Goal: Task Accomplishment & Management: Use online tool/utility

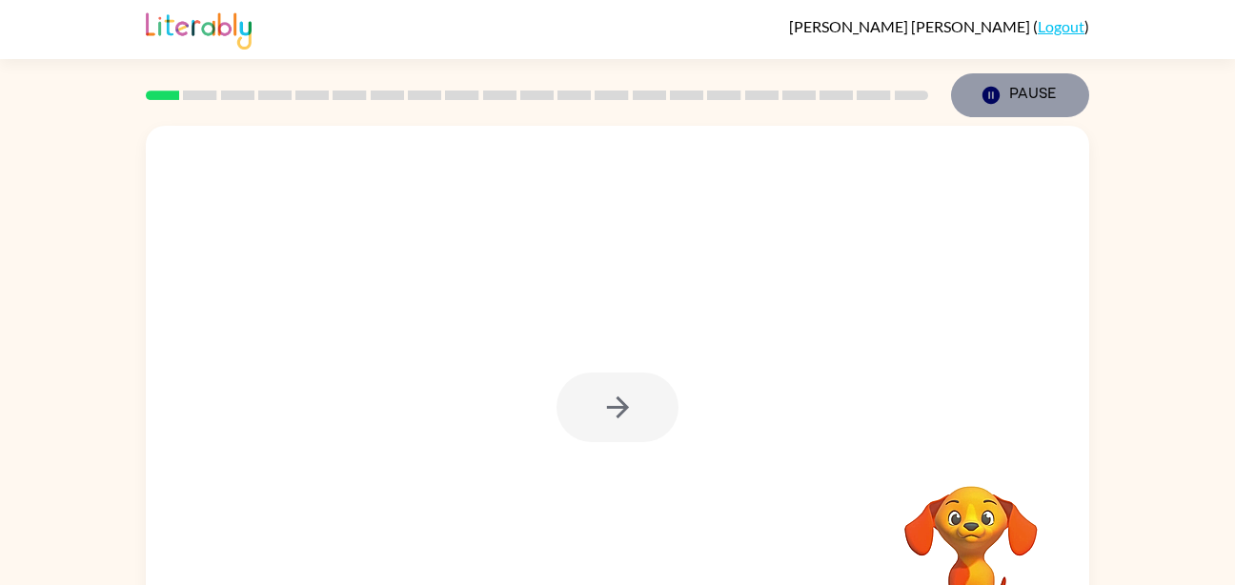
click at [1052, 85] on button "Pause Pause" at bounding box center [1020, 95] width 138 height 44
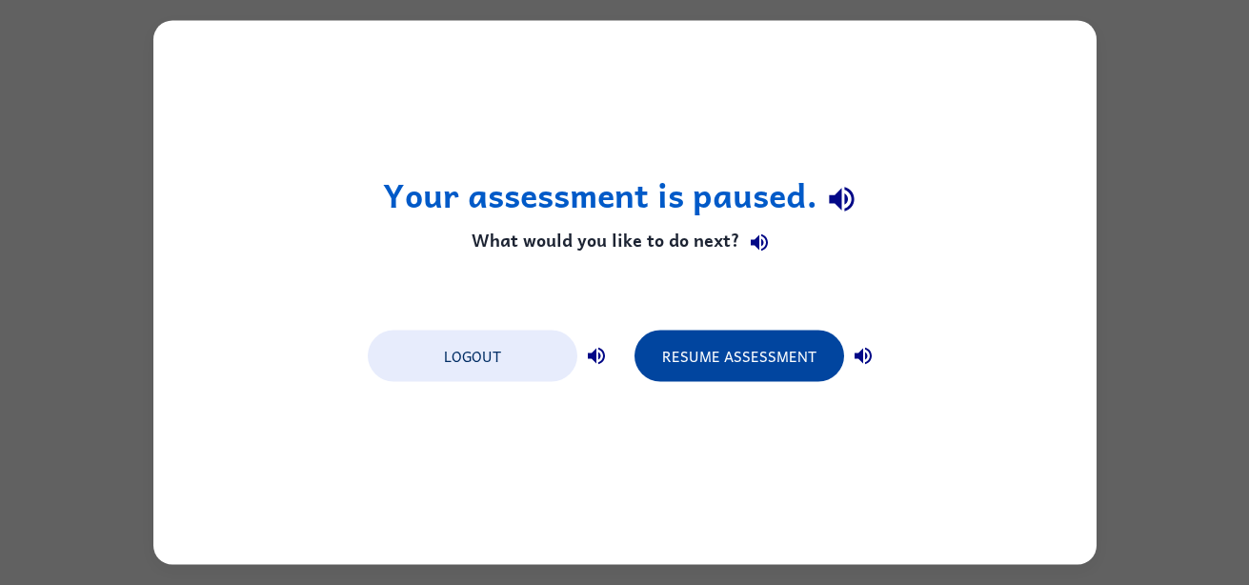
click at [743, 354] on button "Resume Assessment" at bounding box center [740, 356] width 210 height 51
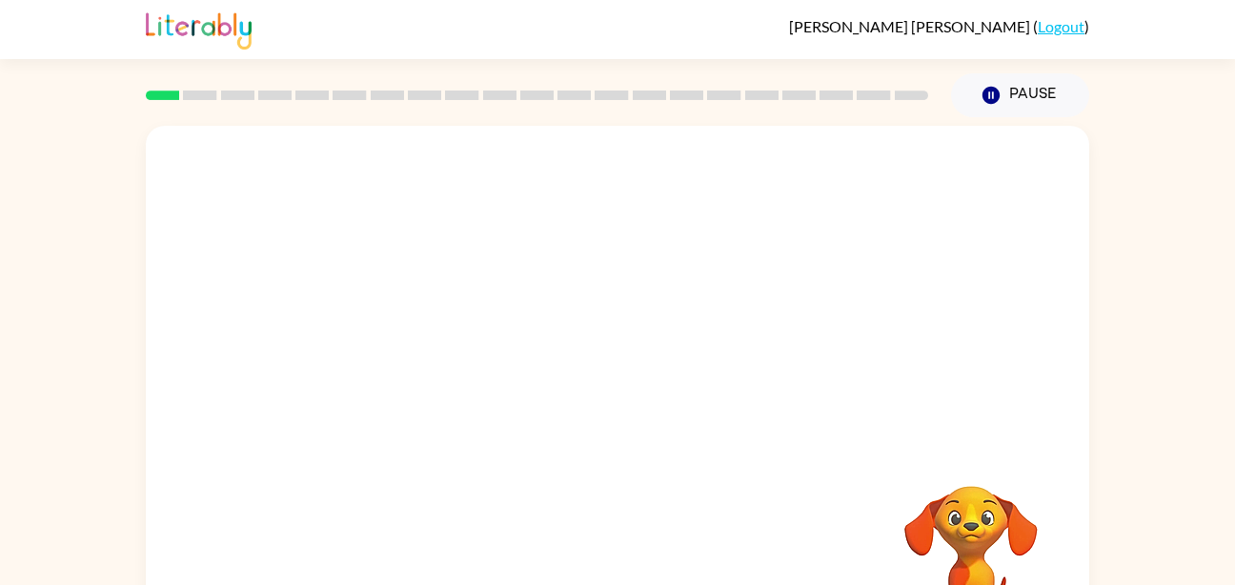
click at [1052, 85] on button "Pause Pause" at bounding box center [1020, 95] width 138 height 44
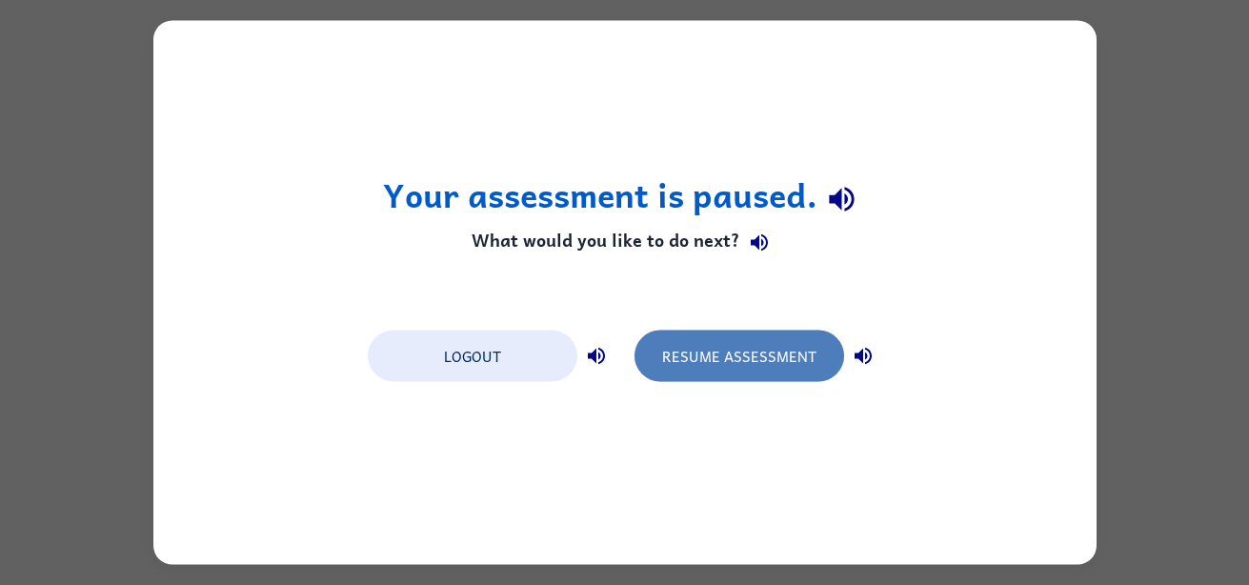
click at [751, 361] on button "Resume Assessment" at bounding box center [740, 356] width 210 height 51
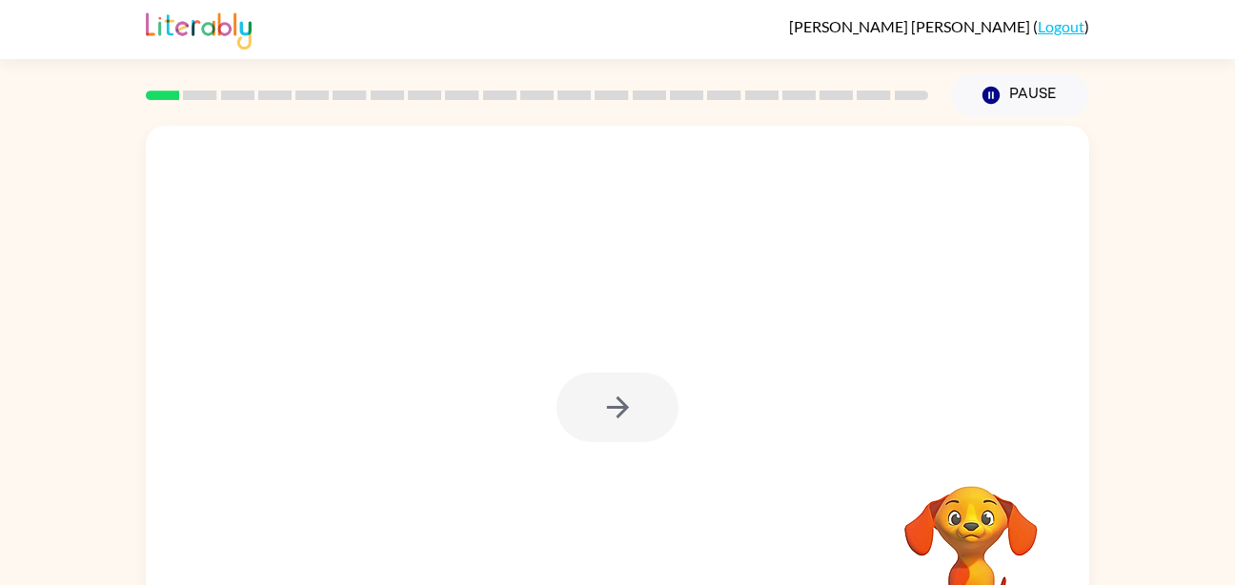
scroll to position [85, 0]
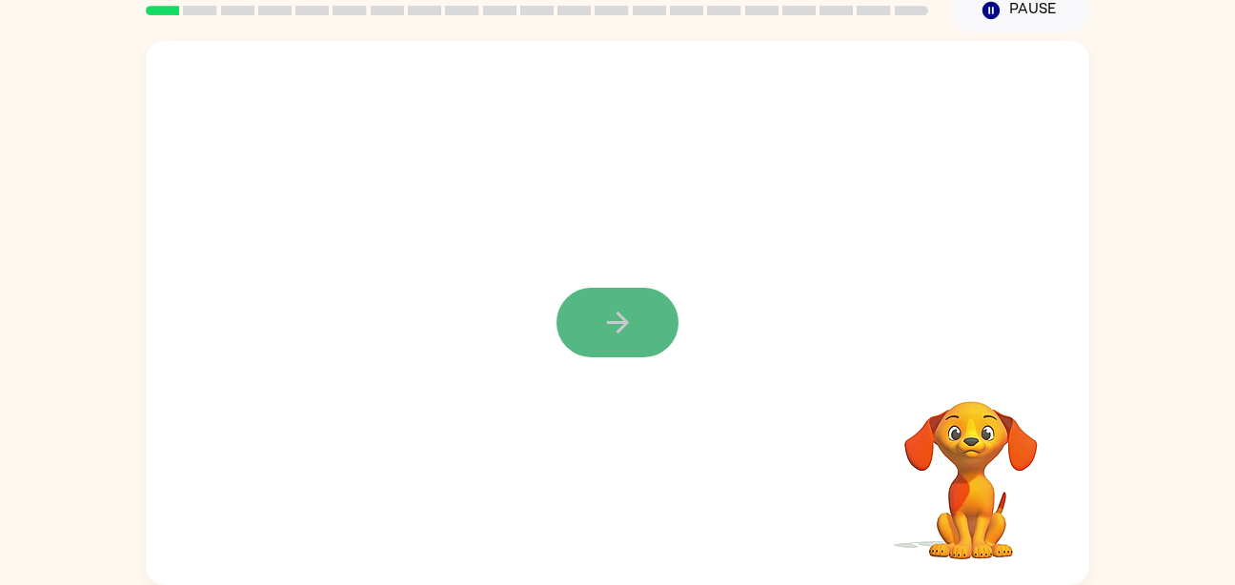
click at [644, 313] on button "button" at bounding box center [617, 323] width 122 height 70
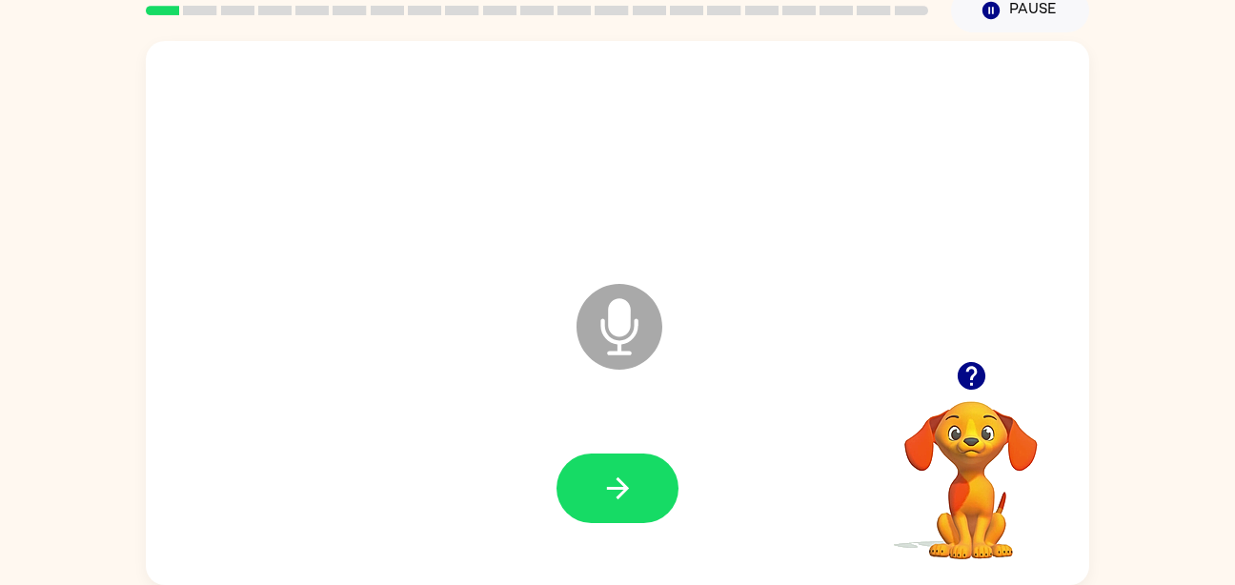
click at [644, 313] on icon at bounding box center [619, 327] width 86 height 86
click at [598, 480] on button "button" at bounding box center [617, 489] width 122 height 70
click at [649, 494] on button "button" at bounding box center [617, 489] width 122 height 70
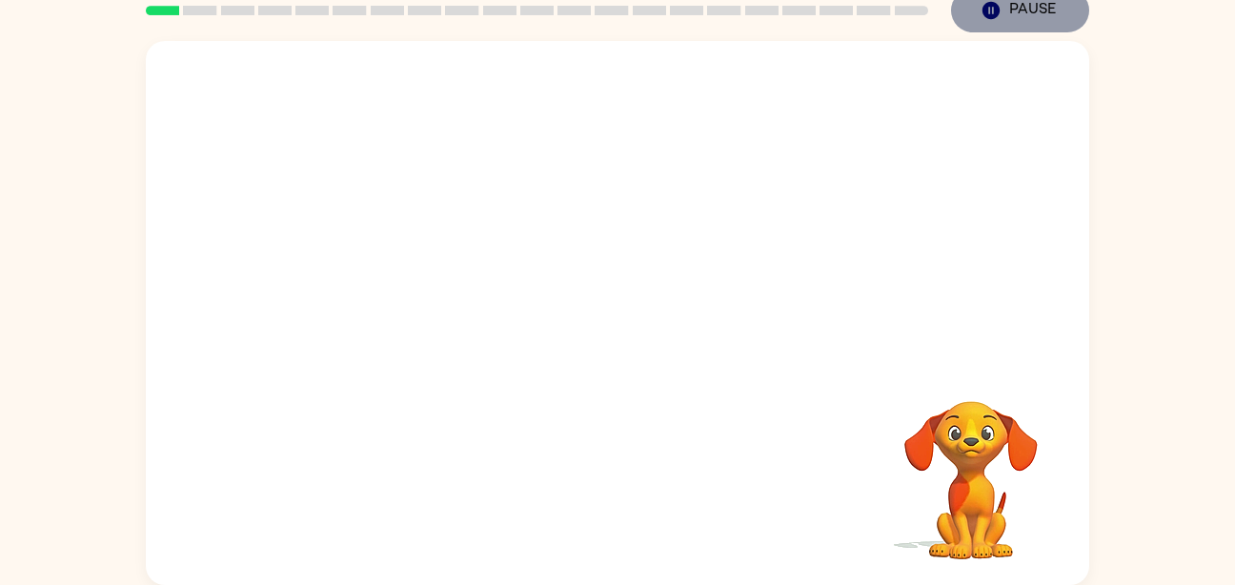
click at [1022, 14] on button "Pause Pause" at bounding box center [1020, 11] width 138 height 44
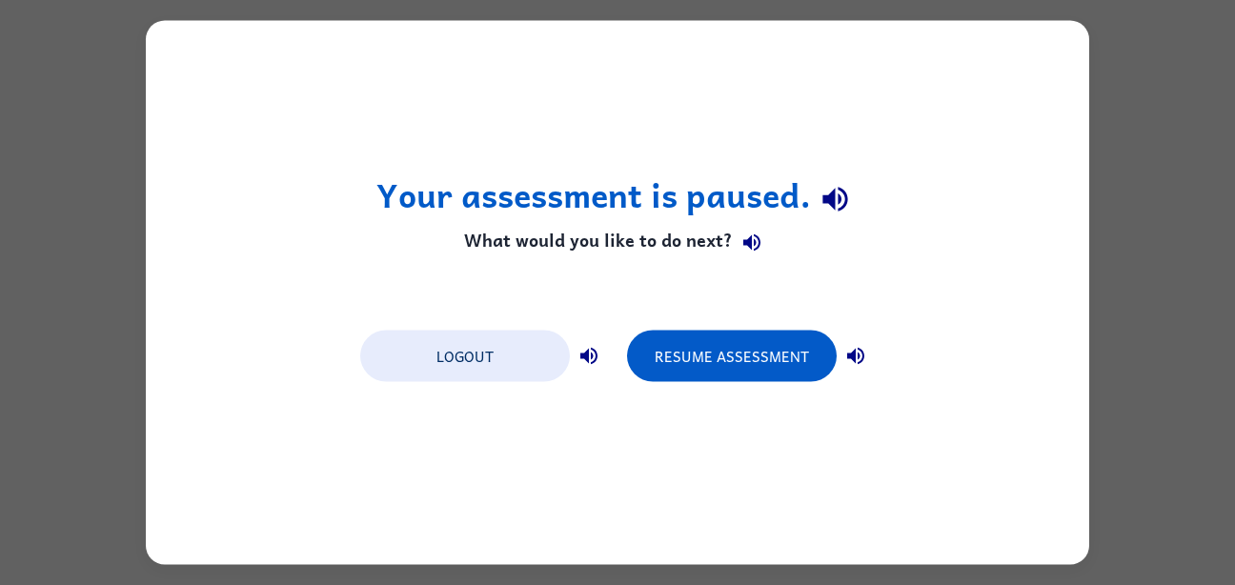
scroll to position [0, 0]
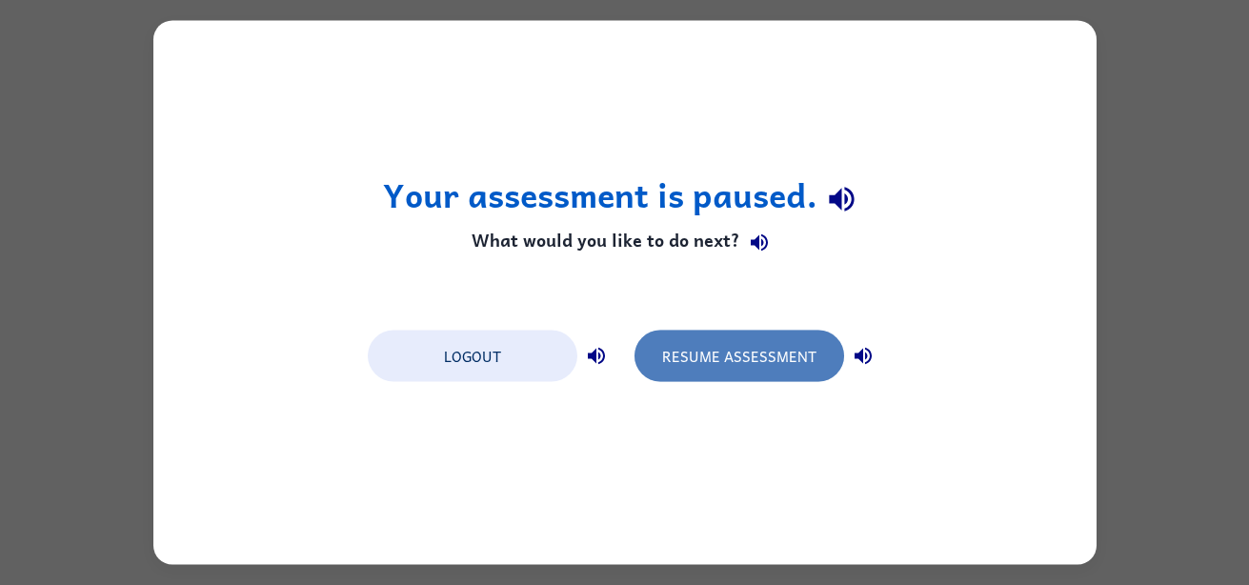
click at [751, 345] on button "Resume Assessment" at bounding box center [740, 356] width 210 height 51
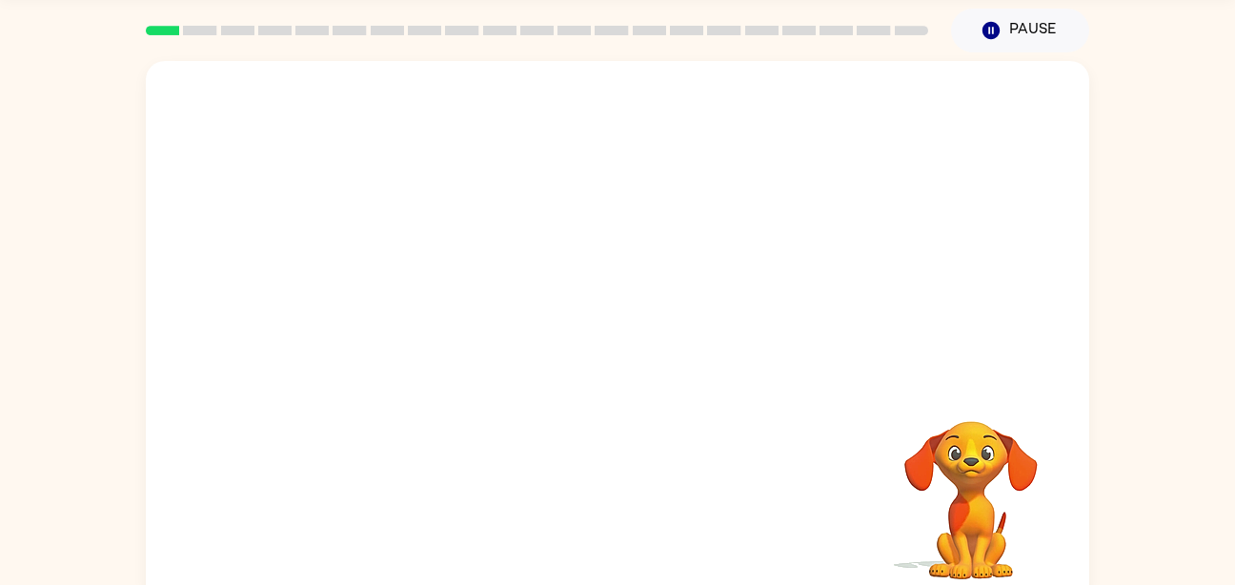
scroll to position [85, 0]
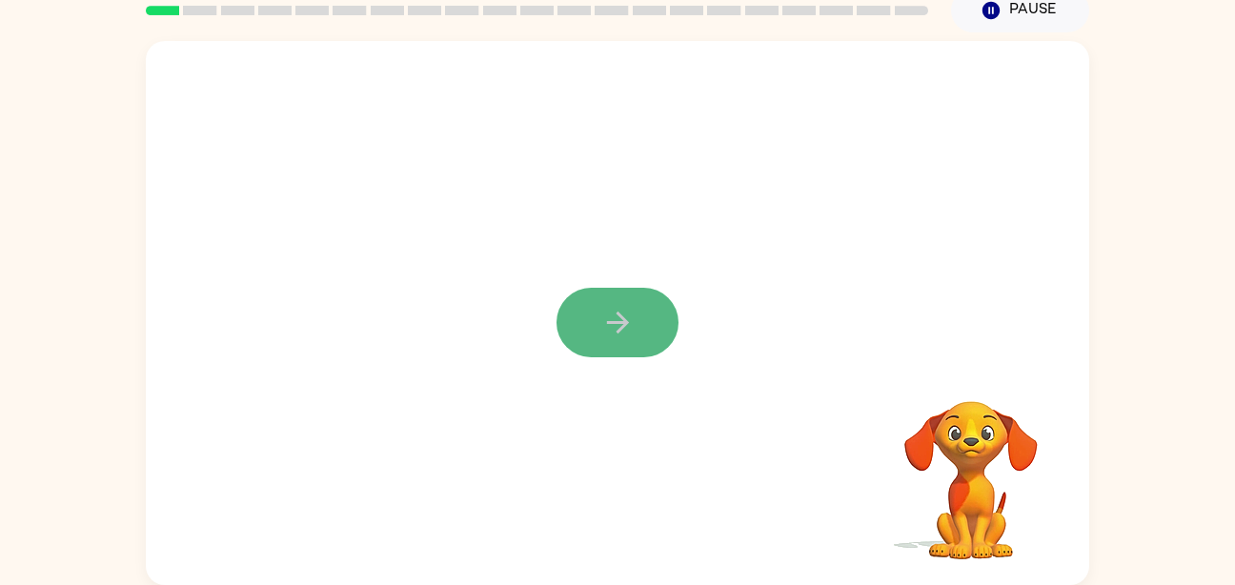
click at [610, 344] on button "button" at bounding box center [617, 323] width 122 height 70
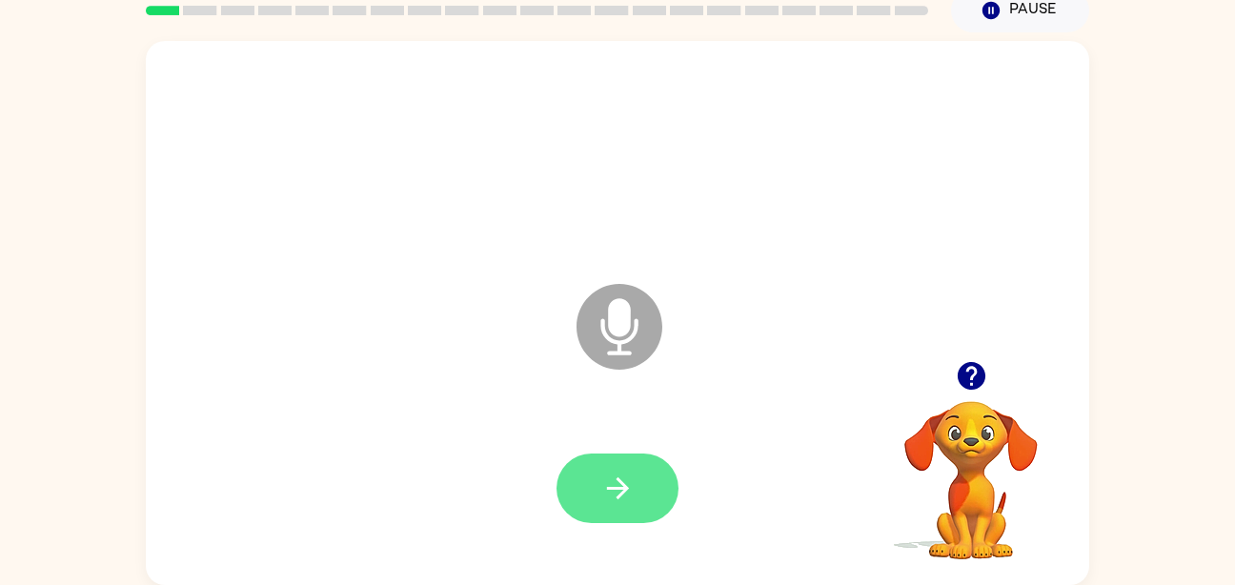
click at [595, 482] on button "button" at bounding box center [617, 489] width 122 height 70
click at [588, 522] on button "button" at bounding box center [617, 489] width 122 height 70
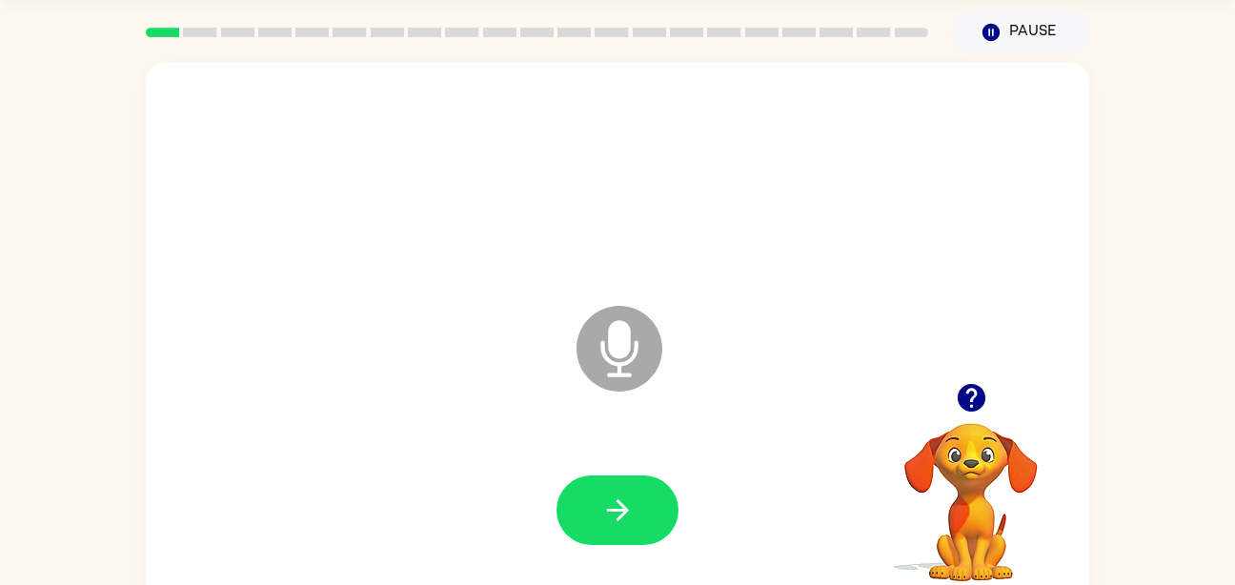
scroll to position [61, 0]
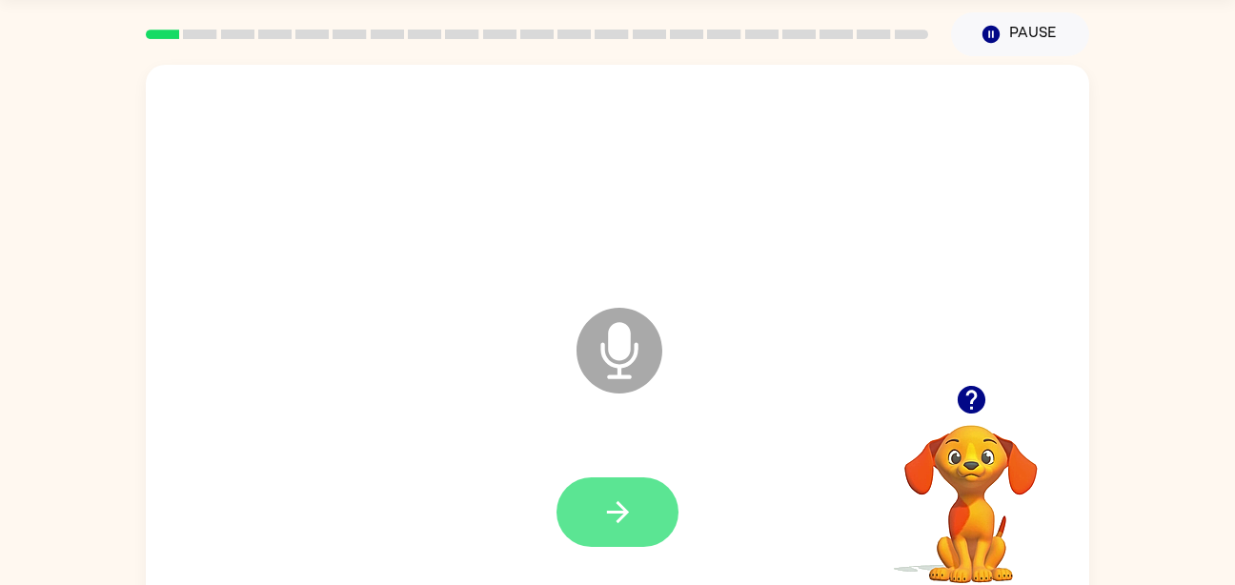
click at [624, 511] on icon "button" at bounding box center [617, 512] width 22 height 22
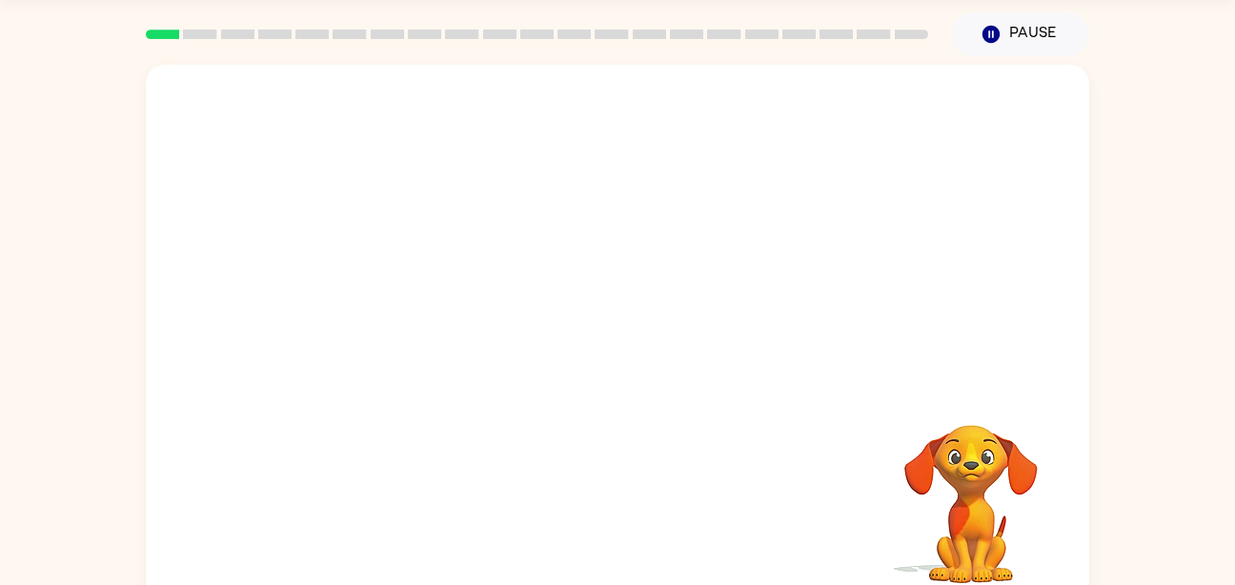
scroll to position [85, 0]
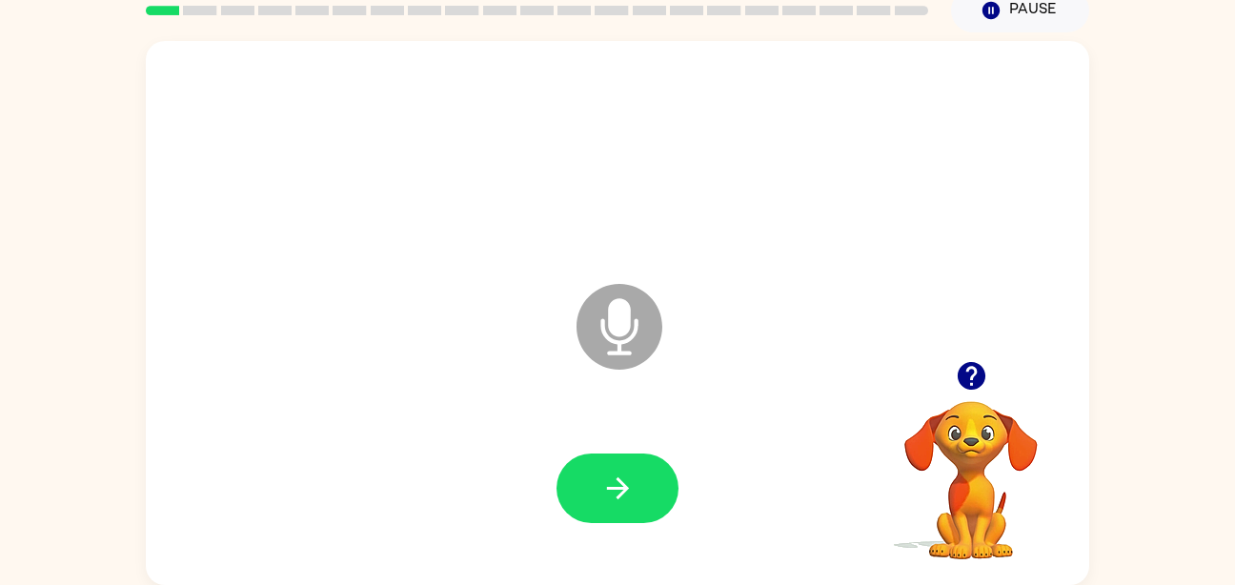
click at [621, 293] on icon at bounding box center [619, 327] width 86 height 86
click at [596, 500] on button "button" at bounding box center [617, 489] width 122 height 70
click at [662, 476] on button "button" at bounding box center [617, 489] width 122 height 70
click at [1021, 10] on button "Pause Pause" at bounding box center [1020, 11] width 138 height 44
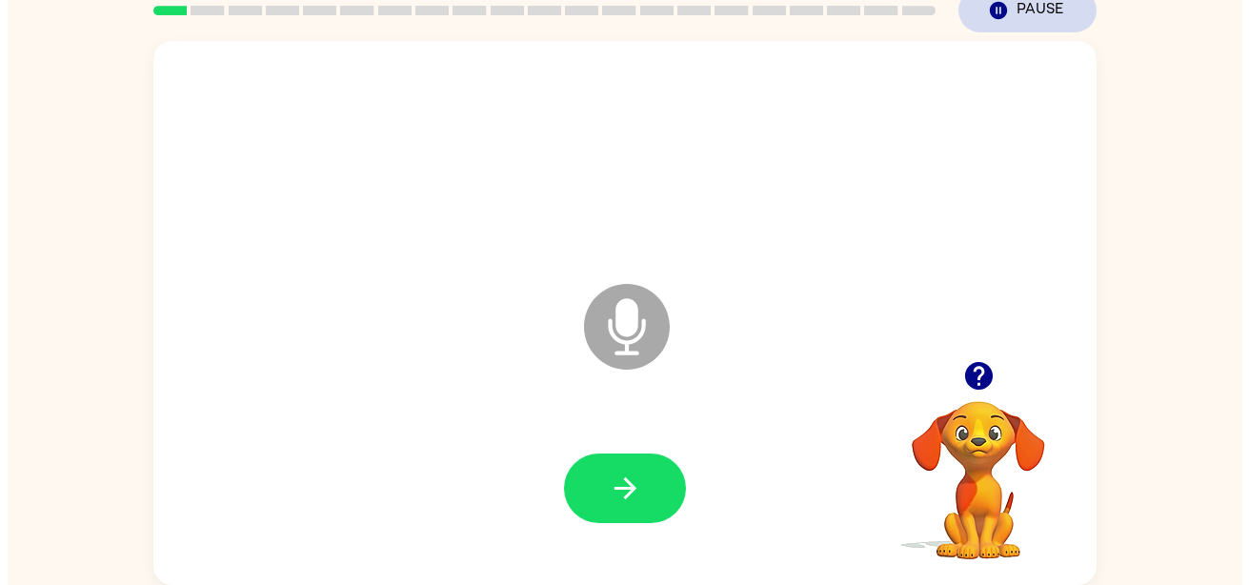
scroll to position [0, 0]
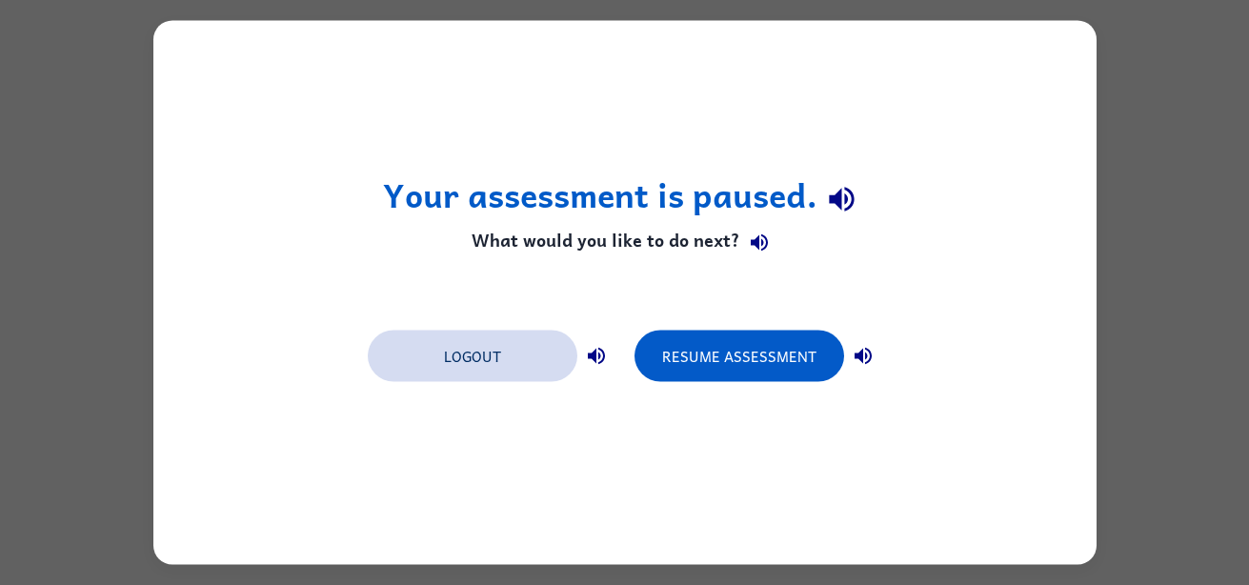
click at [461, 362] on button "Logout" at bounding box center [473, 356] width 210 height 51
